Goal: Transaction & Acquisition: Purchase product/service

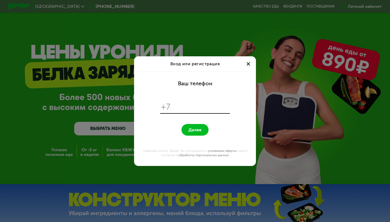
click at [191, 107] on input "tel" at bounding box center [200, 107] width 55 height 10
type input "**********"
click at [198, 129] on span "Далее" at bounding box center [194, 129] width 13 height 5
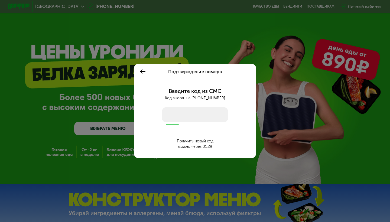
click at [198, 116] on input "number" at bounding box center [195, 114] width 66 height 15
type input "****"
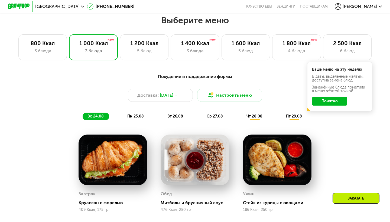
scroll to position [229, 0]
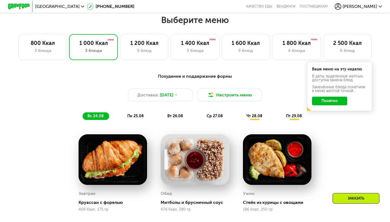
click at [331, 100] on button "Понятно" at bounding box center [329, 101] width 35 height 9
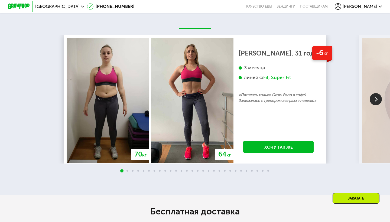
scroll to position [907, 0]
click at [371, 99] on img at bounding box center [375, 99] width 12 height 12
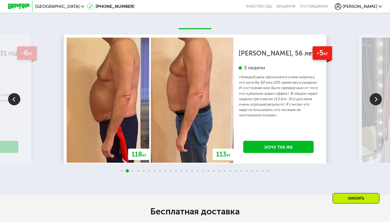
click at [371, 99] on img at bounding box center [375, 99] width 12 height 12
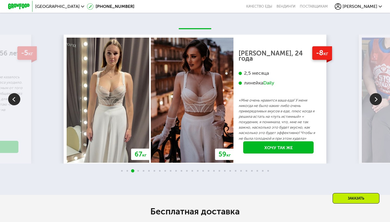
click at [12, 97] on img at bounding box center [14, 99] width 12 height 12
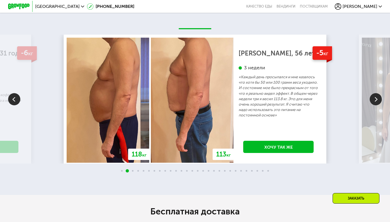
click at [376, 99] on img at bounding box center [375, 99] width 12 height 12
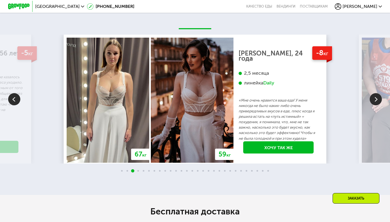
click at [376, 99] on img at bounding box center [375, 99] width 12 height 12
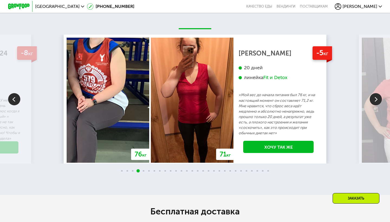
click at [376, 99] on img at bounding box center [375, 99] width 12 height 12
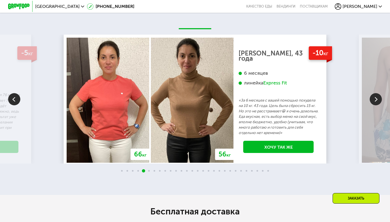
click at [376, 99] on img at bounding box center [375, 99] width 12 height 12
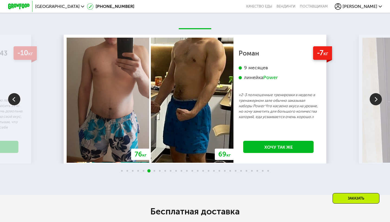
click at [376, 99] on img at bounding box center [375, 99] width 12 height 12
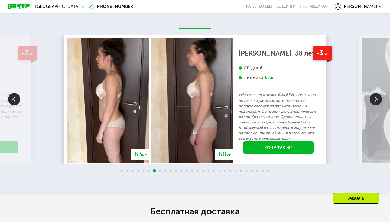
click at [15, 102] on img at bounding box center [14, 99] width 12 height 12
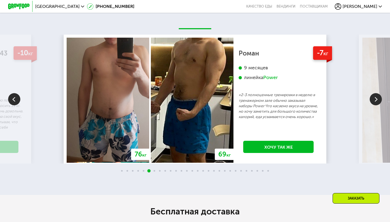
click at [378, 98] on img at bounding box center [375, 99] width 12 height 12
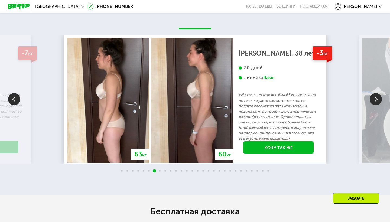
click at [377, 98] on img at bounding box center [375, 99] width 12 height 12
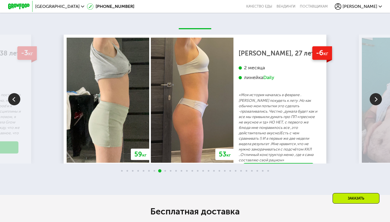
click at [377, 98] on img at bounding box center [375, 99] width 12 height 12
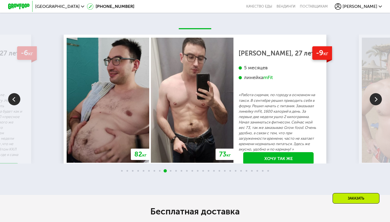
click at [377, 98] on img at bounding box center [375, 99] width 12 height 12
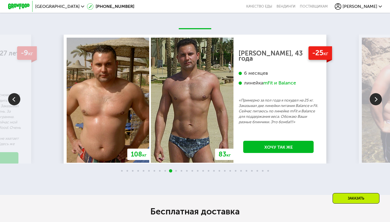
click at [377, 98] on img at bounding box center [375, 99] width 12 height 12
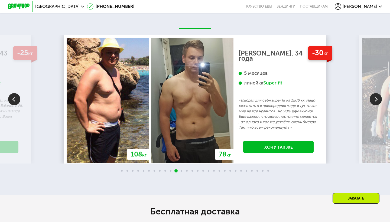
click at [377, 98] on img at bounding box center [375, 99] width 12 height 12
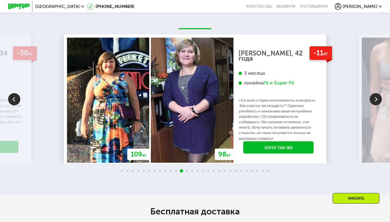
click at [377, 98] on img at bounding box center [375, 99] width 12 height 12
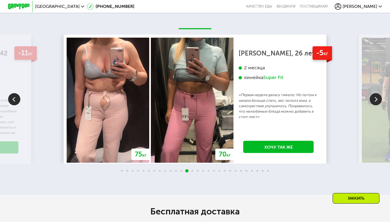
click at [377, 98] on img at bounding box center [375, 99] width 12 height 12
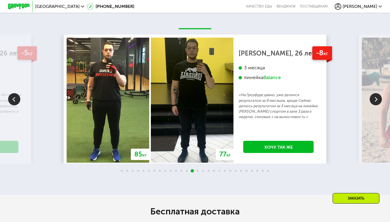
click at [377, 98] on img at bounding box center [375, 99] width 12 height 12
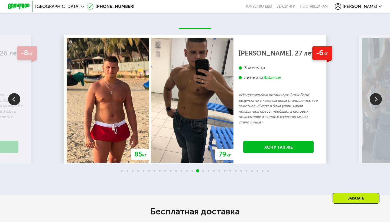
click at [377, 98] on img at bounding box center [375, 99] width 12 height 12
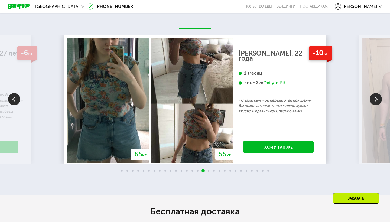
click at [377, 98] on img at bounding box center [375, 99] width 12 height 12
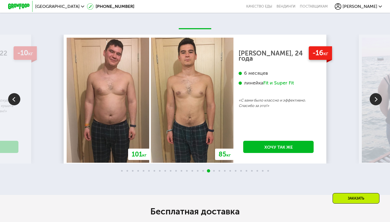
click at [377, 98] on img at bounding box center [375, 99] width 12 height 12
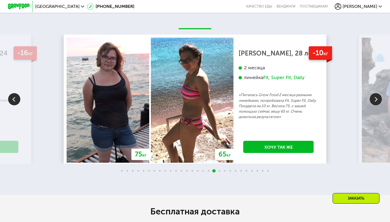
click at [377, 98] on img at bounding box center [375, 99] width 12 height 12
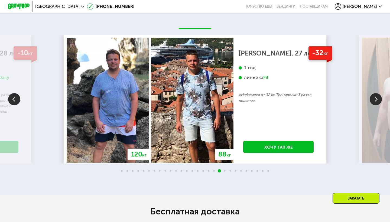
click at [377, 98] on img at bounding box center [375, 99] width 12 height 12
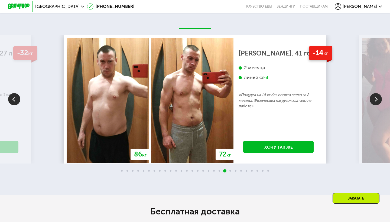
click at [377, 98] on img at bounding box center [375, 99] width 12 height 12
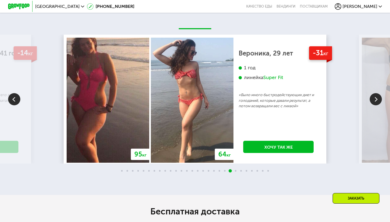
click at [377, 98] on img at bounding box center [375, 99] width 12 height 12
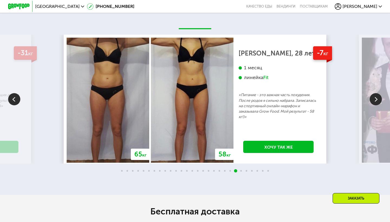
click at [377, 98] on img at bounding box center [375, 99] width 12 height 12
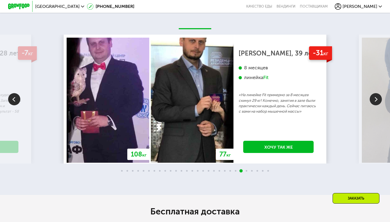
click at [377, 98] on img at bounding box center [375, 99] width 12 height 12
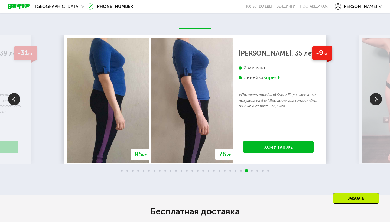
click at [377, 98] on img at bounding box center [375, 99] width 12 height 12
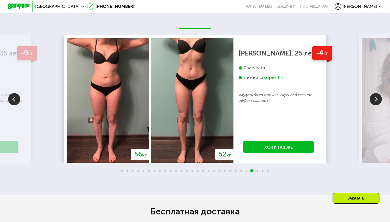
click at [271, 77] on div "Super Fit" at bounding box center [273, 77] width 20 height 6
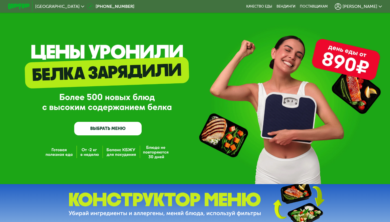
scroll to position [0, 0]
click at [79, 131] on link "ВЫБРАТЬ МЕНЮ" at bounding box center [107, 129] width 67 height 14
click at [295, 7] on link "Вендинги" at bounding box center [285, 6] width 19 height 4
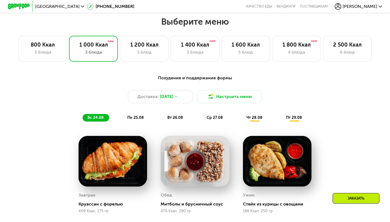
scroll to position [229, 0]
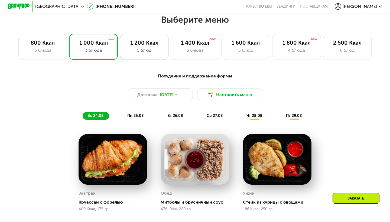
click at [156, 50] on div "5 блюд" at bounding box center [144, 50] width 37 height 6
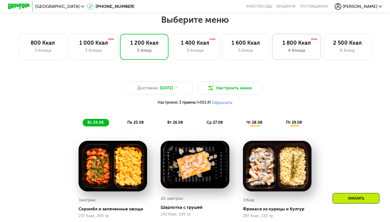
click at [286, 45] on div "1 800 Ккал" at bounding box center [296, 42] width 37 height 6
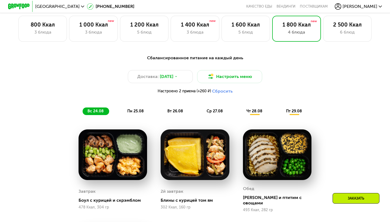
scroll to position [248, 0]
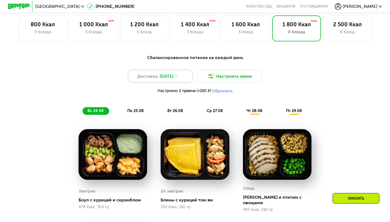
click at [184, 75] on div "Доставка: [DATE]" at bounding box center [160, 76] width 65 height 13
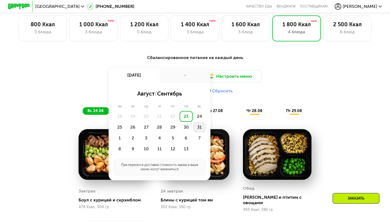
click at [126, 133] on div "31" at bounding box center [119, 138] width 13 height 11
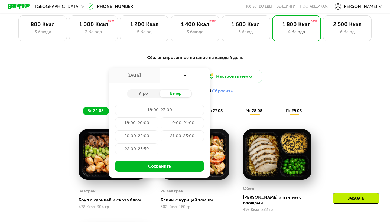
click at [158, 143] on div "21:00-23:00" at bounding box center [136, 148] width 43 height 11
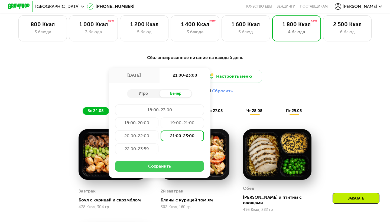
click at [163, 168] on button "Сохранить" at bounding box center [159, 166] width 89 height 11
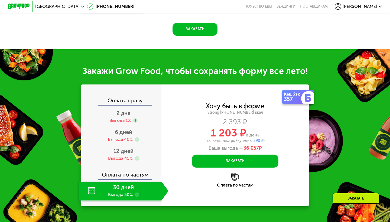
scroll to position [596, 0]
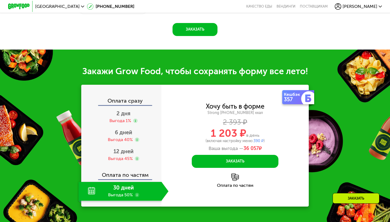
click at [148, 189] on div "30 дней Выгода 50%" at bounding box center [119, 191] width 83 height 19
click at [148, 188] on div "30 дней Выгода 50%" at bounding box center [119, 191] width 83 height 19
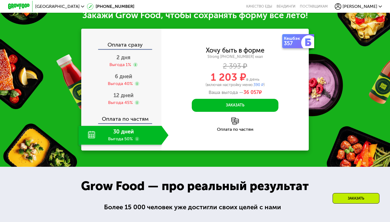
scroll to position [639, 0]
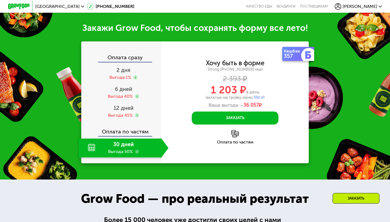
click at [88, 149] on div "30 дней Выгода 50%" at bounding box center [119, 147] width 83 height 19
click at [137, 151] on use at bounding box center [137, 151] width 4 height 4
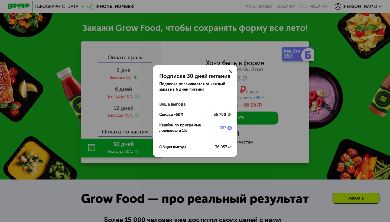
click at [230, 70] on icon at bounding box center [230, 71] width 3 height 3
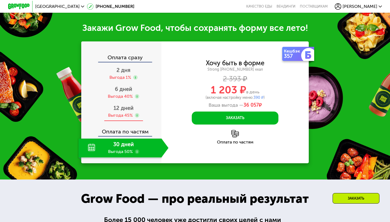
click at [139, 109] on div "12 дней Выгода 45%" at bounding box center [123, 111] width 90 height 19
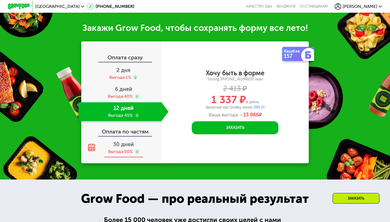
click at [121, 146] on span "30 дней" at bounding box center [123, 144] width 21 height 6
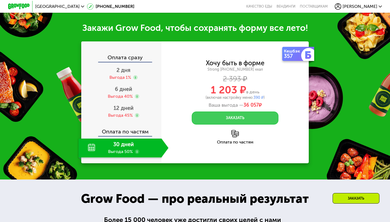
click at [232, 119] on button "Заказать" at bounding box center [235, 117] width 87 height 13
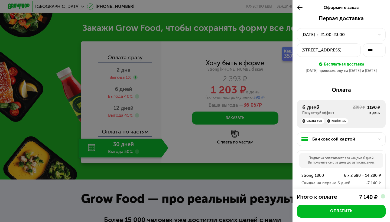
click at [298, 5] on icon at bounding box center [299, 7] width 6 height 6
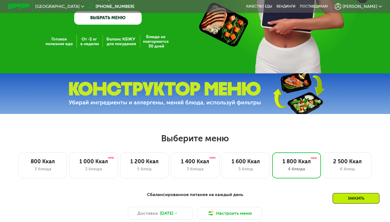
scroll to position [102, 0]
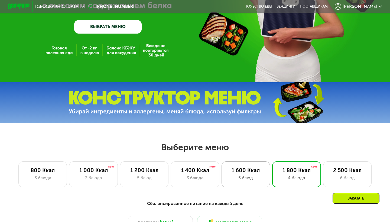
click at [248, 177] on div "5 блюд" at bounding box center [245, 177] width 37 height 6
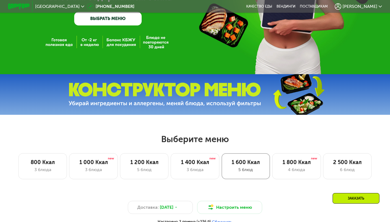
scroll to position [108, 0]
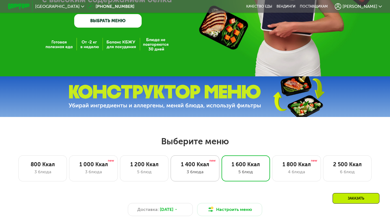
click at [221, 168] on div "1 400 Ккал 3 блюда" at bounding box center [245, 168] width 48 height 26
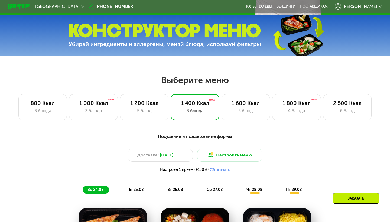
scroll to position [167, 0]
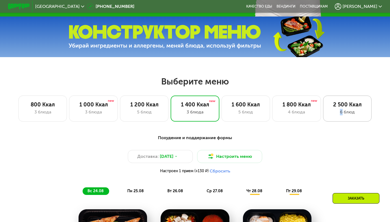
click at [341, 109] on div "6 блюд" at bounding box center [346, 112] width 37 height 6
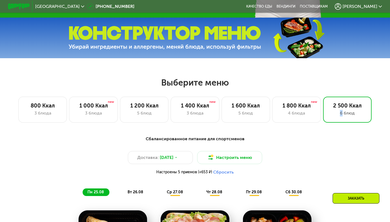
scroll to position [164, 0]
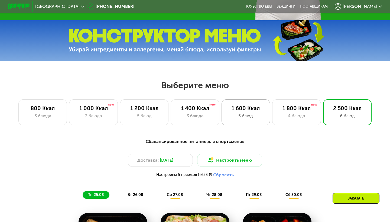
click at [255, 110] on div "1 600 Ккал" at bounding box center [245, 108] width 37 height 6
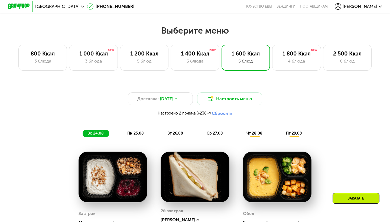
scroll to position [205, 0]
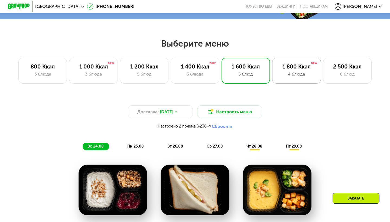
click at [285, 72] on div "4 блюда" at bounding box center [296, 74] width 37 height 6
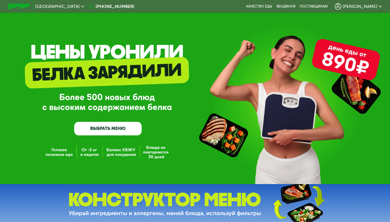
scroll to position [0, 0]
